Goal: Information Seeking & Learning: Understand process/instructions

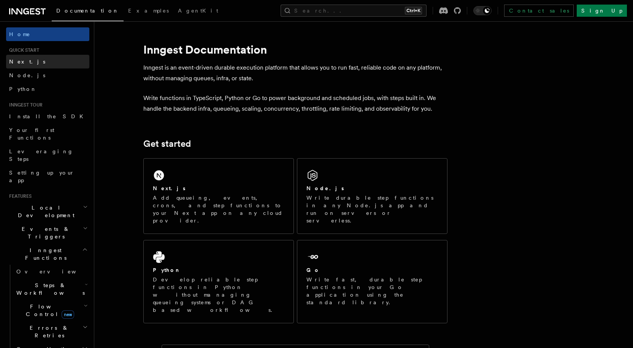
click at [24, 60] on span "Next.js" at bounding box center [27, 62] width 36 height 6
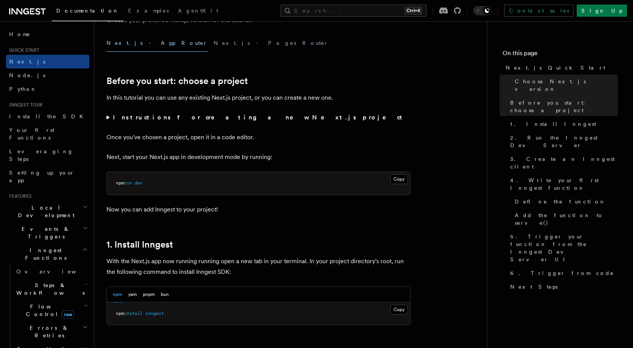
scroll to position [228, 0]
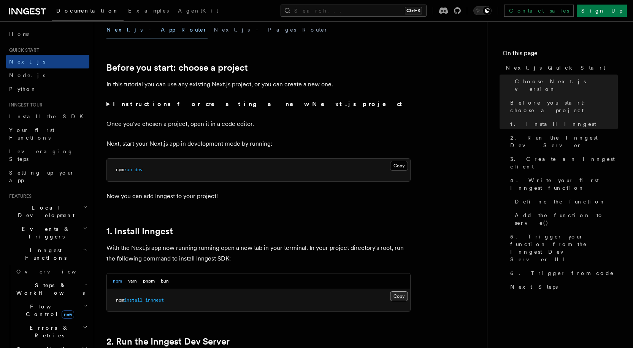
click at [400, 297] on button "Copy Copied" at bounding box center [399, 296] width 18 height 10
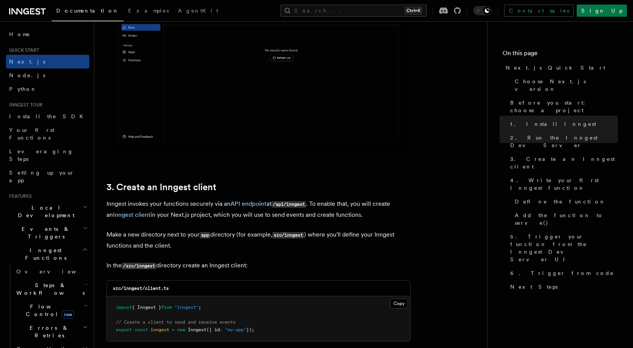
scroll to position [761, 0]
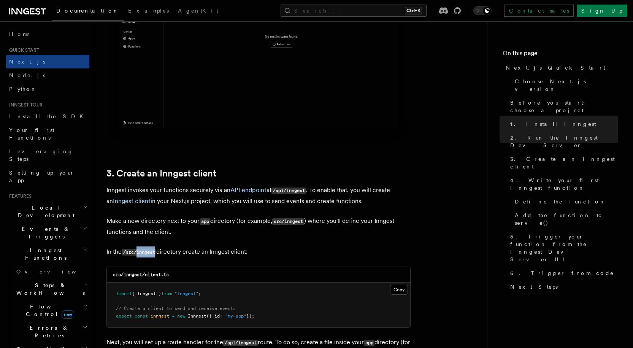
drag, startPoint x: 138, startPoint y: 252, endPoint x: 157, endPoint y: 250, distance: 19.1
click at [156, 250] on code "/src/inngest" at bounding box center [139, 252] width 35 height 6
copy code "inngest"
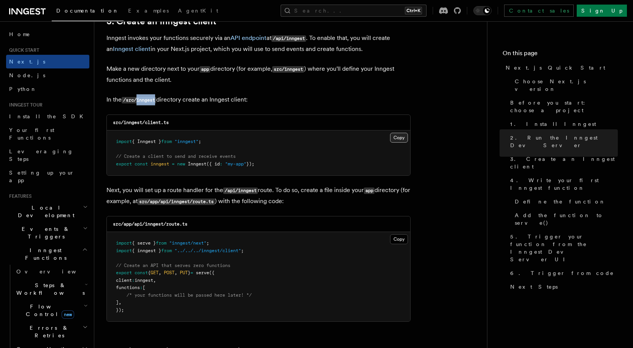
click at [399, 138] on button "Copy Copied" at bounding box center [399, 138] width 18 height 10
click at [401, 240] on button "Copy Copied" at bounding box center [399, 239] width 18 height 10
